Goal: Information Seeking & Learning: Learn about a topic

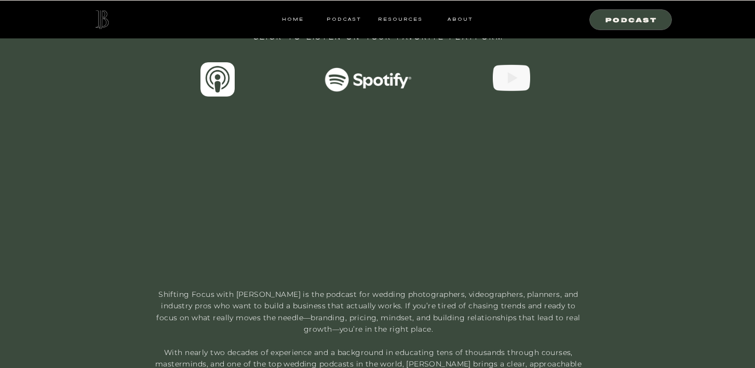
scroll to position [462, 0]
click at [398, 141] on video "Your browser does not support the video tag." at bounding box center [378, 187] width 290 height 163
click at [357, 177] on video "Your browser does not support the video tag." at bounding box center [378, 187] width 290 height 163
click at [222, 86] on div at bounding box center [218, 77] width 34 height 34
click at [511, 75] on div at bounding box center [511, 75] width 37 height 37
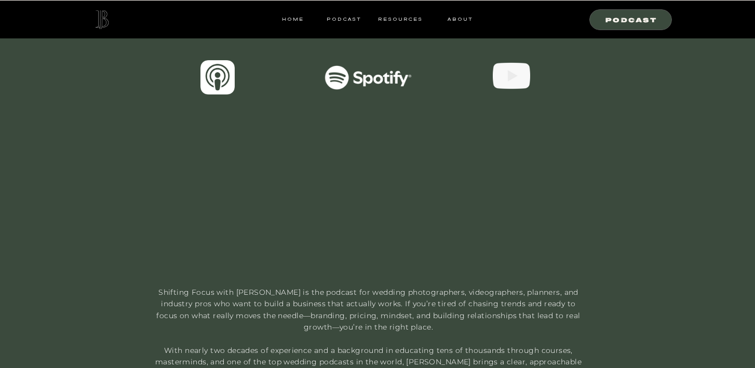
click at [358, 77] on div at bounding box center [368, 77] width 88 height 24
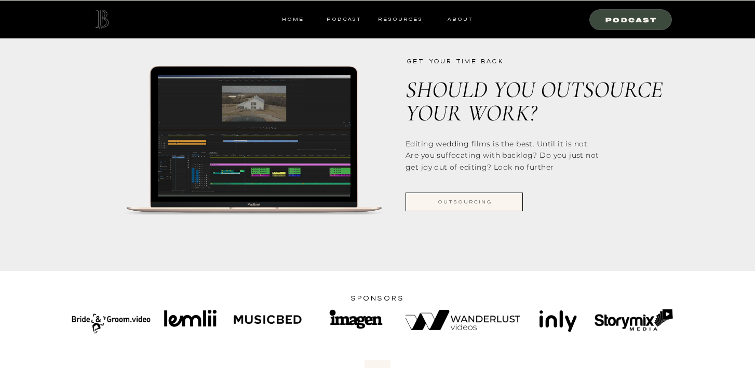
scroll to position [885, 0]
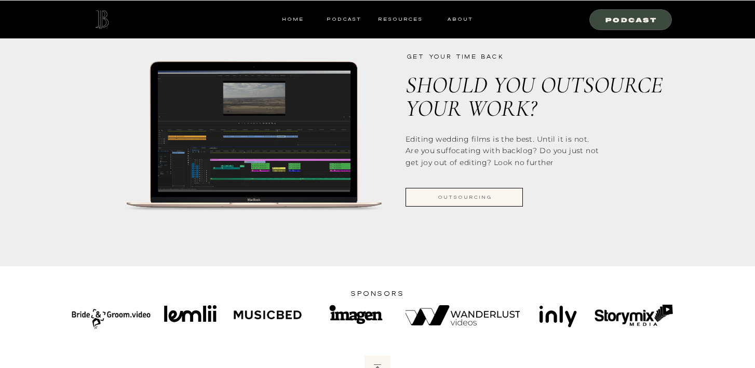
click at [489, 191] on div at bounding box center [464, 197] width 117 height 19
